Goal: Information Seeking & Learning: Learn about a topic

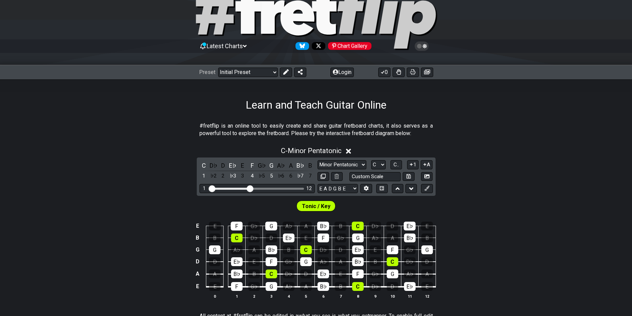
scroll to position [34, 0]
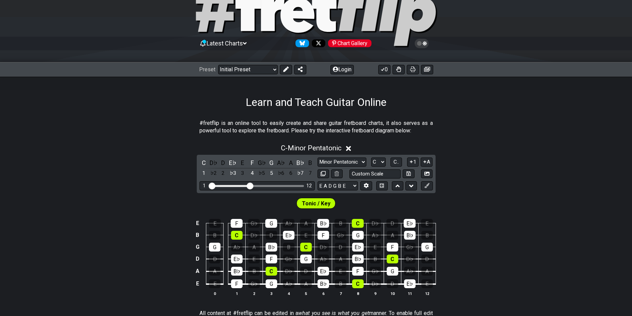
drag, startPoint x: 281, startPoint y: 126, endPoint x: 168, endPoint y: 130, distance: 113.1
click at [168, 130] on section "#fretflip is an online tool to easily create and share guitar fretboard charts,…" at bounding box center [316, 128] width 632 height 23
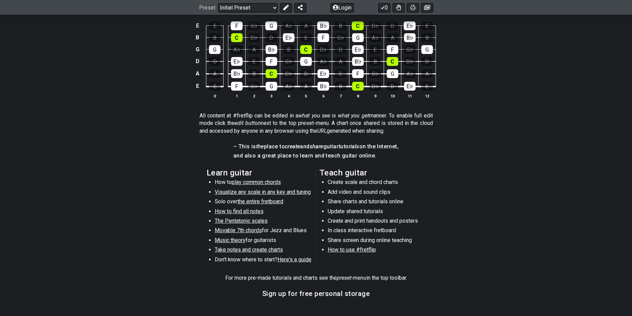
scroll to position [238, 0]
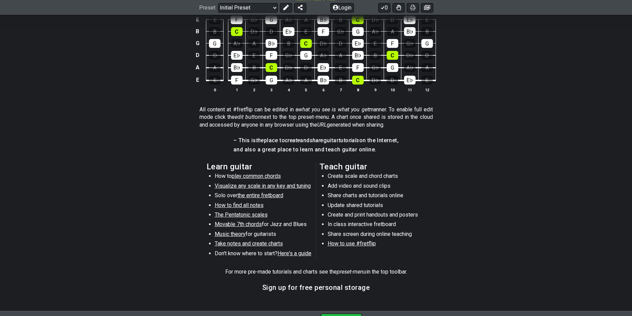
click at [300, 184] on span "Visualize any scale in any key and tuning" at bounding box center [263, 186] width 96 height 6
select select "/guitar-scales"
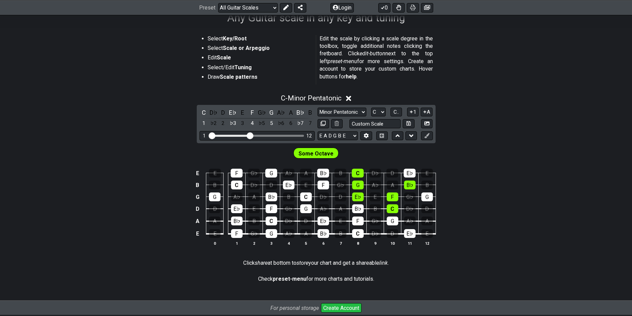
scroll to position [136, 0]
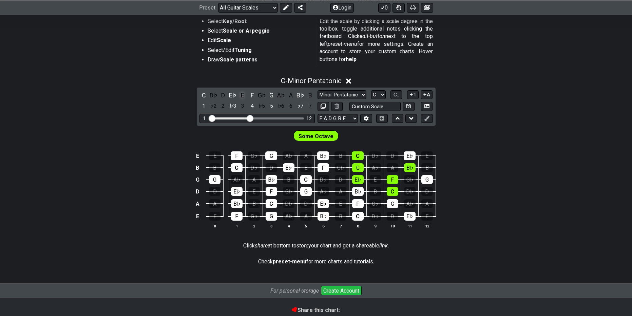
click at [244, 97] on div "E" at bounding box center [242, 95] width 9 height 9
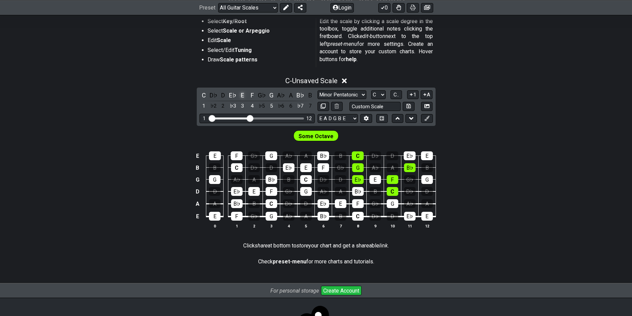
click at [244, 97] on div "E" at bounding box center [242, 95] width 9 height 9
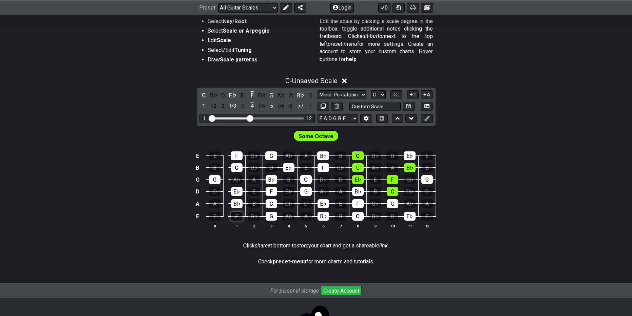
click at [234, 218] on div "F" at bounding box center [237, 216] width 12 height 9
click at [240, 218] on div "F" at bounding box center [237, 216] width 12 height 9
click at [356, 93] on select "Minor Pentatonic Root Minor Pentatonic Major Pentatonic Minor Blues Major Blues…" at bounding box center [342, 94] width 49 height 9
click at [318, 90] on select "Minor Pentatonic Root Minor Pentatonic Major Pentatonic Minor Blues Major Blues…" at bounding box center [342, 94] width 49 height 9
click at [334, 139] on div "Some Octave" at bounding box center [316, 135] width 45 height 11
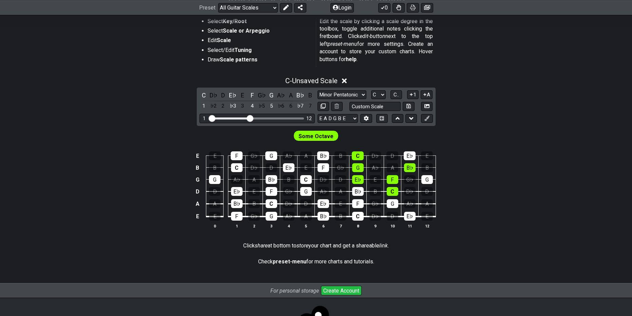
drag, startPoint x: 334, startPoint y: 139, endPoint x: 490, endPoint y: 123, distance: 156.9
click at [490, 123] on div "C - Unsaved Scale C D♭ D E♭ E F G♭ G A♭ A B♭ B 1 ♭2 2 ♭3 3 4 ♭5 5 ♭6 6 ♭7 7 Min…" at bounding box center [316, 156] width 632 height 166
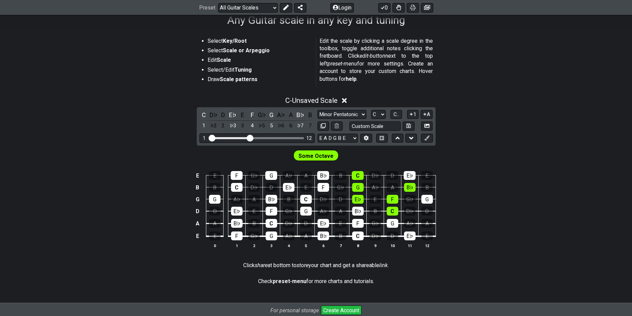
scroll to position [103, 0]
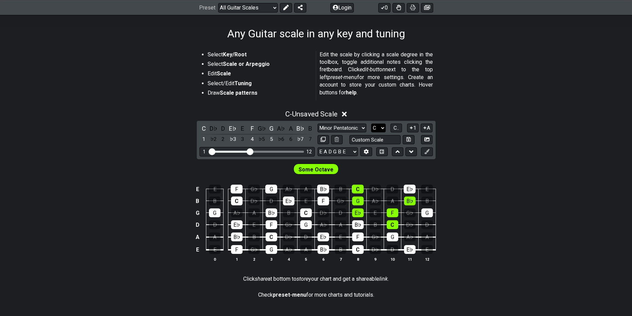
click at [378, 126] on select "A♭ A A♯ B♭ B C C♯ D♭ D D♯ E♭ E F F♯ G♭ G G♯" at bounding box center [378, 128] width 15 height 9
select select "E"
click at [371, 124] on select "A♭ A A♯ B♭ B C C♯ D♭ D D♯ E♭ E F F♯ G♭ G G♯" at bounding box center [378, 128] width 15 height 9
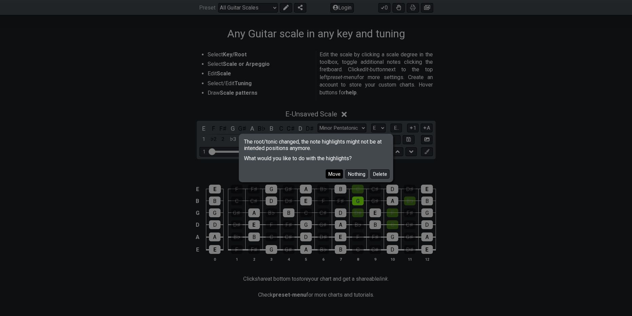
click at [340, 174] on button "Move" at bounding box center [334, 173] width 17 height 9
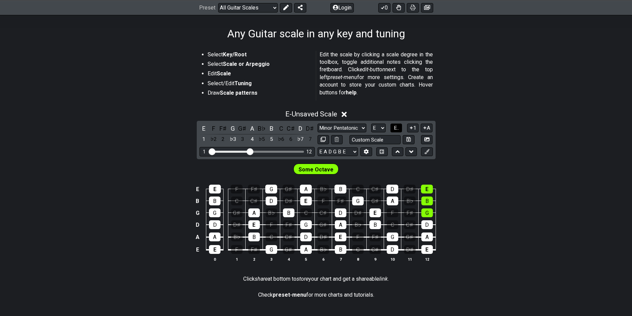
click at [395, 126] on span "E.." at bounding box center [396, 128] width 5 height 6
click at [395, 130] on span "1..7" at bounding box center [396, 128] width 8 height 6
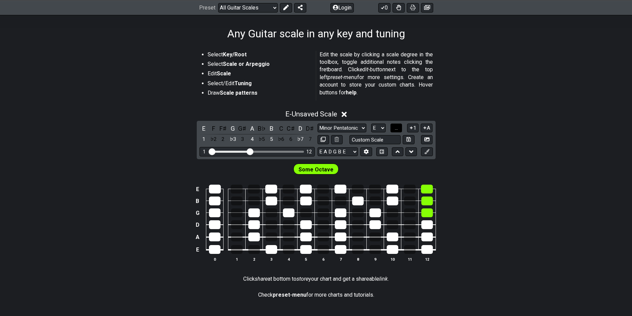
click at [395, 130] on span "..." at bounding box center [396, 128] width 3 height 6
